Goal: Transaction & Acquisition: Book appointment/travel/reservation

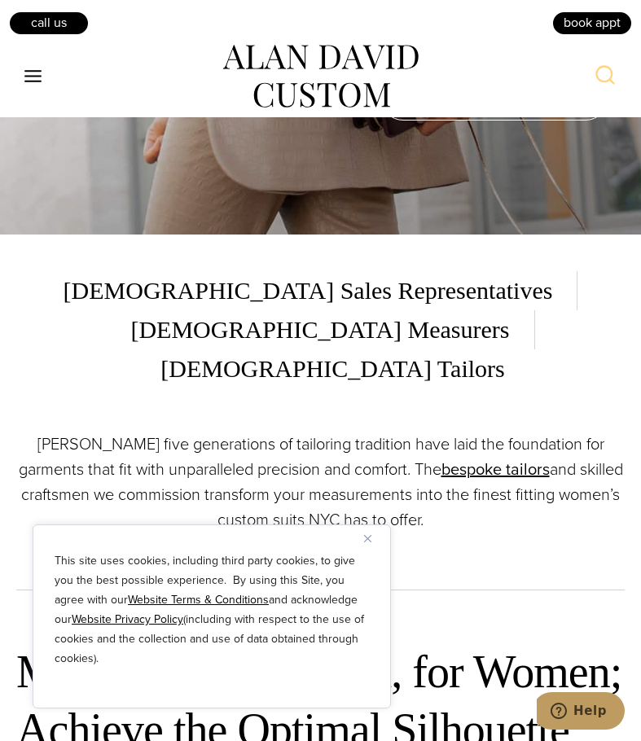
scroll to position [570, 0]
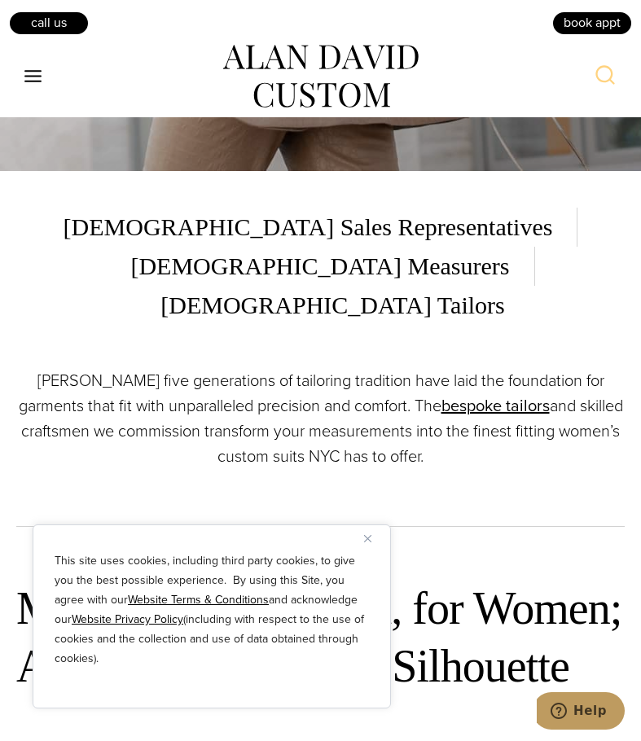
drag, startPoint x: 369, startPoint y: 536, endPoint x: 373, endPoint y: 522, distance: 15.2
click at [368, 536] on img "Close" at bounding box center [367, 538] width 7 height 7
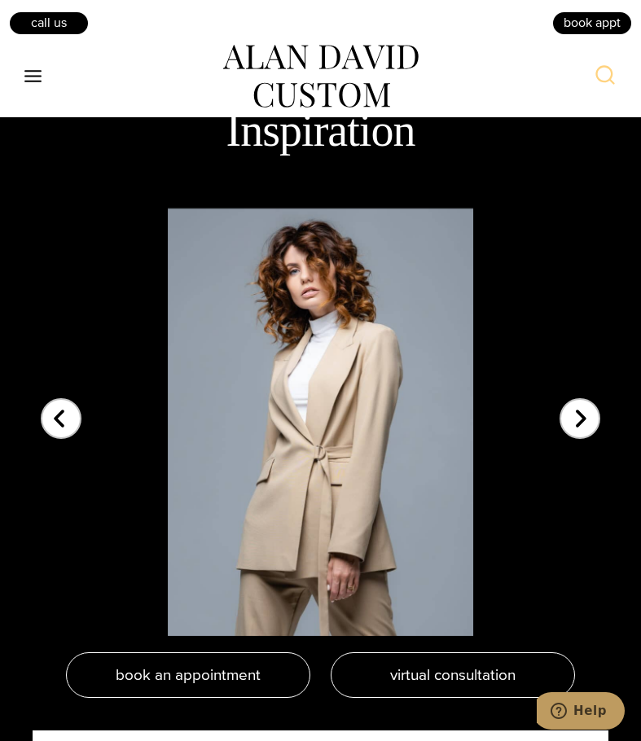
scroll to position [3174, 0]
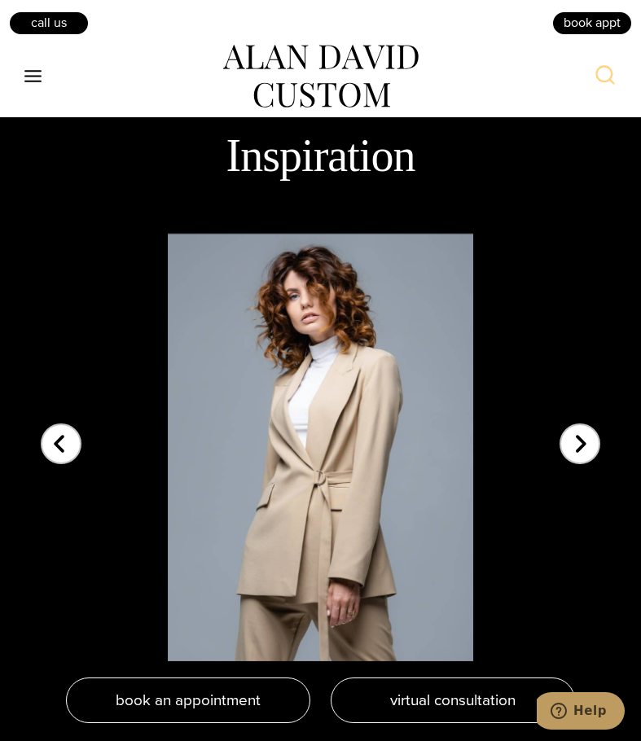
click at [576, 413] on div "Next slide" at bounding box center [579, 433] width 41 height 41
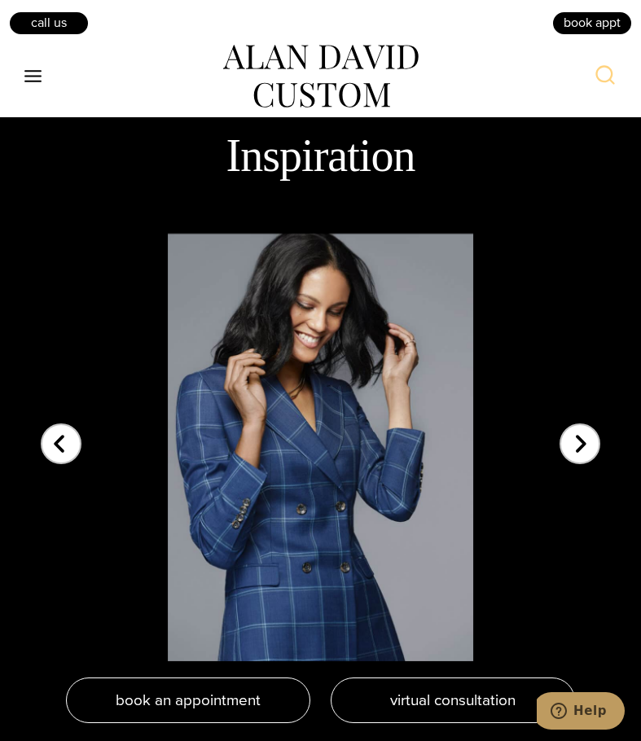
click at [576, 413] on div "Next slide" at bounding box center [579, 433] width 41 height 41
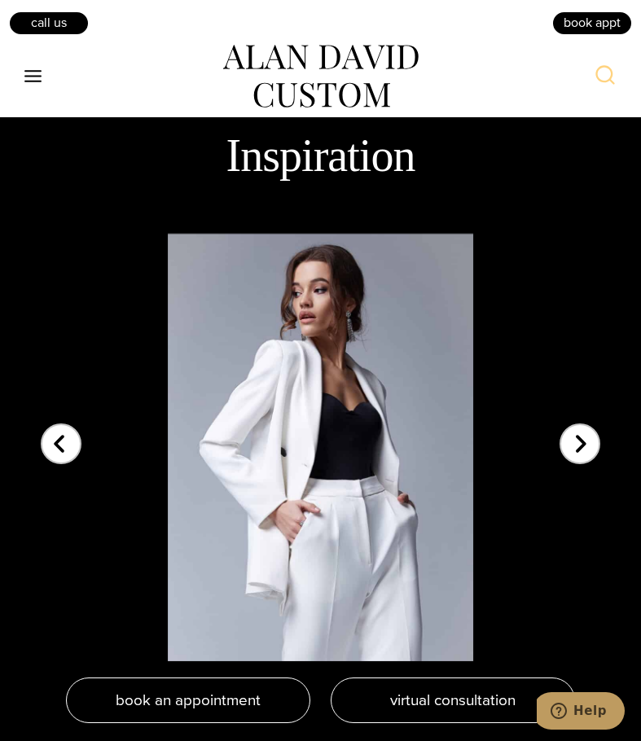
click at [576, 413] on div "Next slide" at bounding box center [579, 433] width 41 height 41
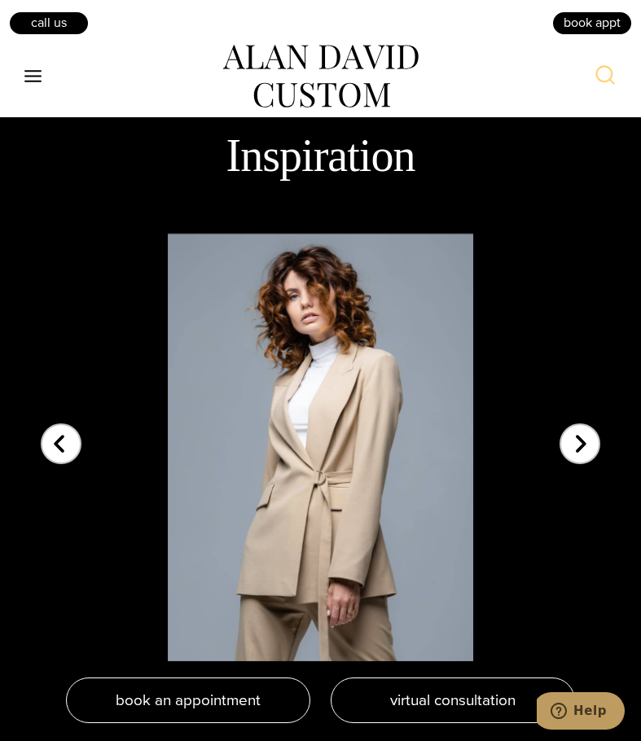
click at [576, 413] on div "Next slide" at bounding box center [579, 433] width 41 height 41
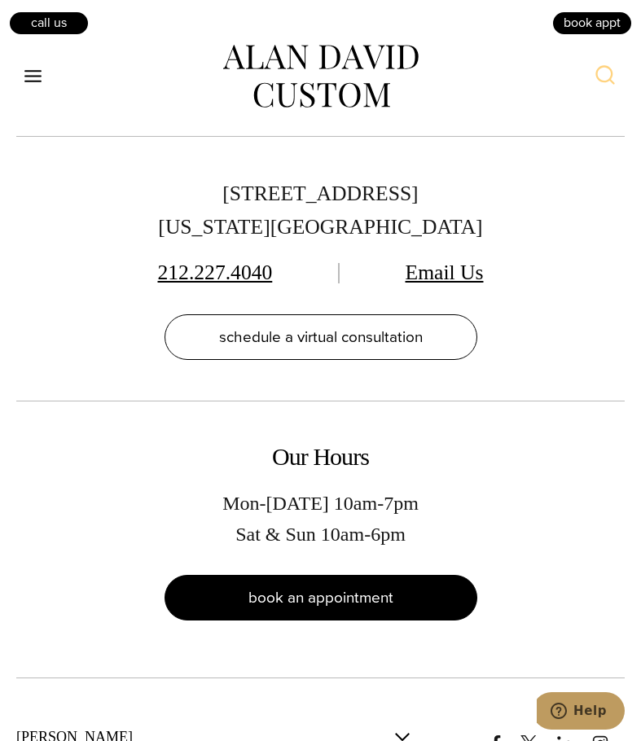
scroll to position [9848, 0]
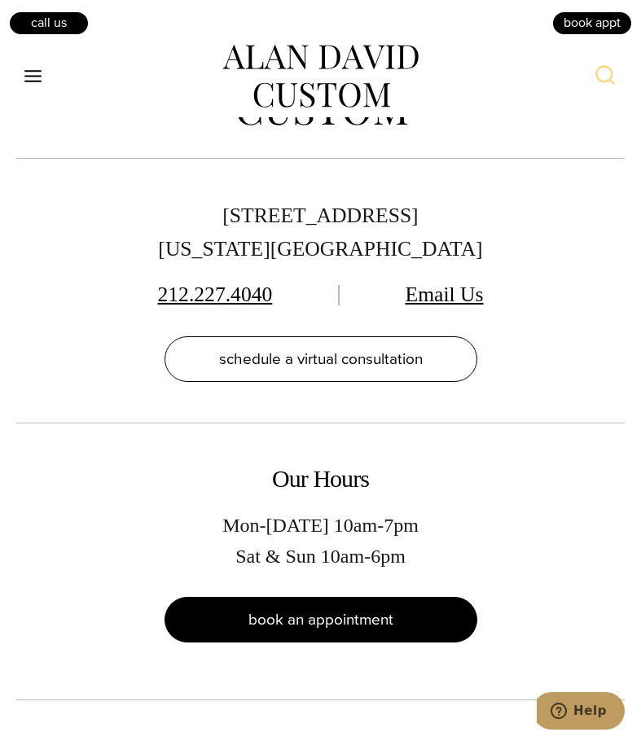
click at [312, 607] on span "book an appointment" at bounding box center [320, 619] width 145 height 24
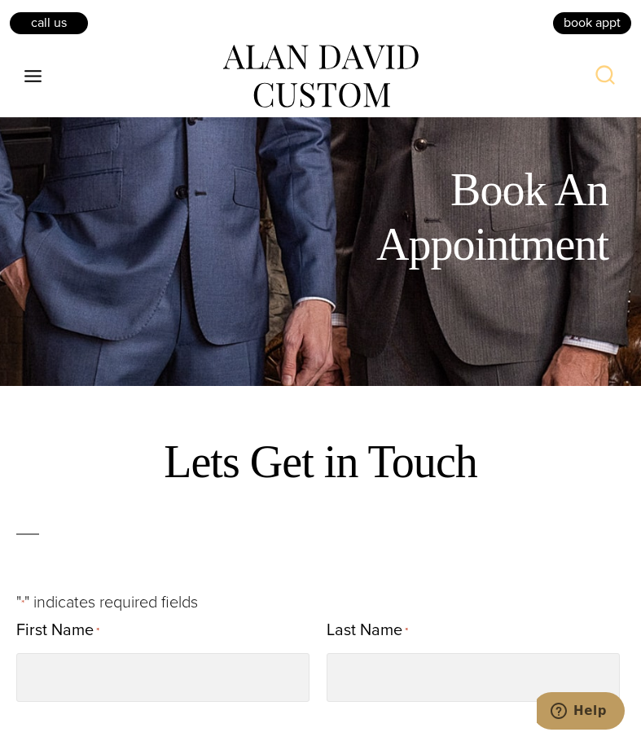
scroll to position [326, 0]
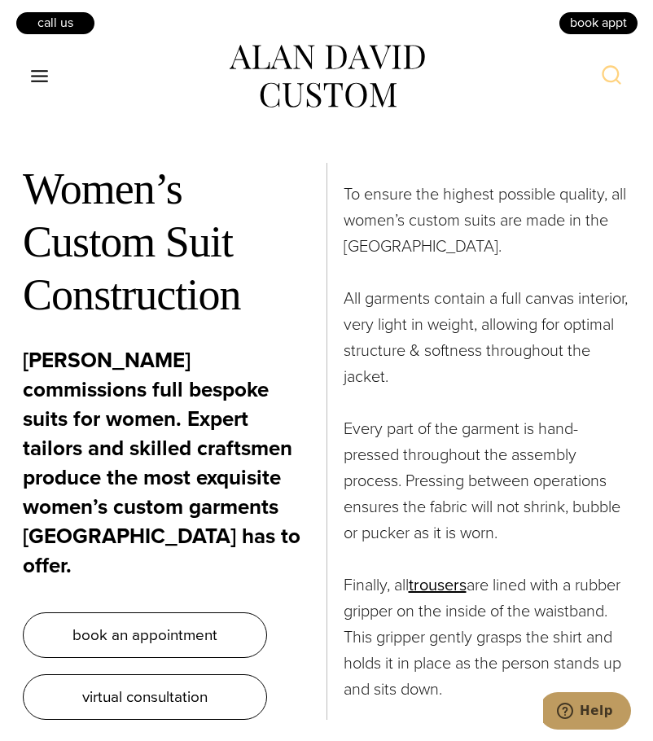
scroll to position [6535, 0]
